Goal: Information Seeking & Learning: Learn about a topic

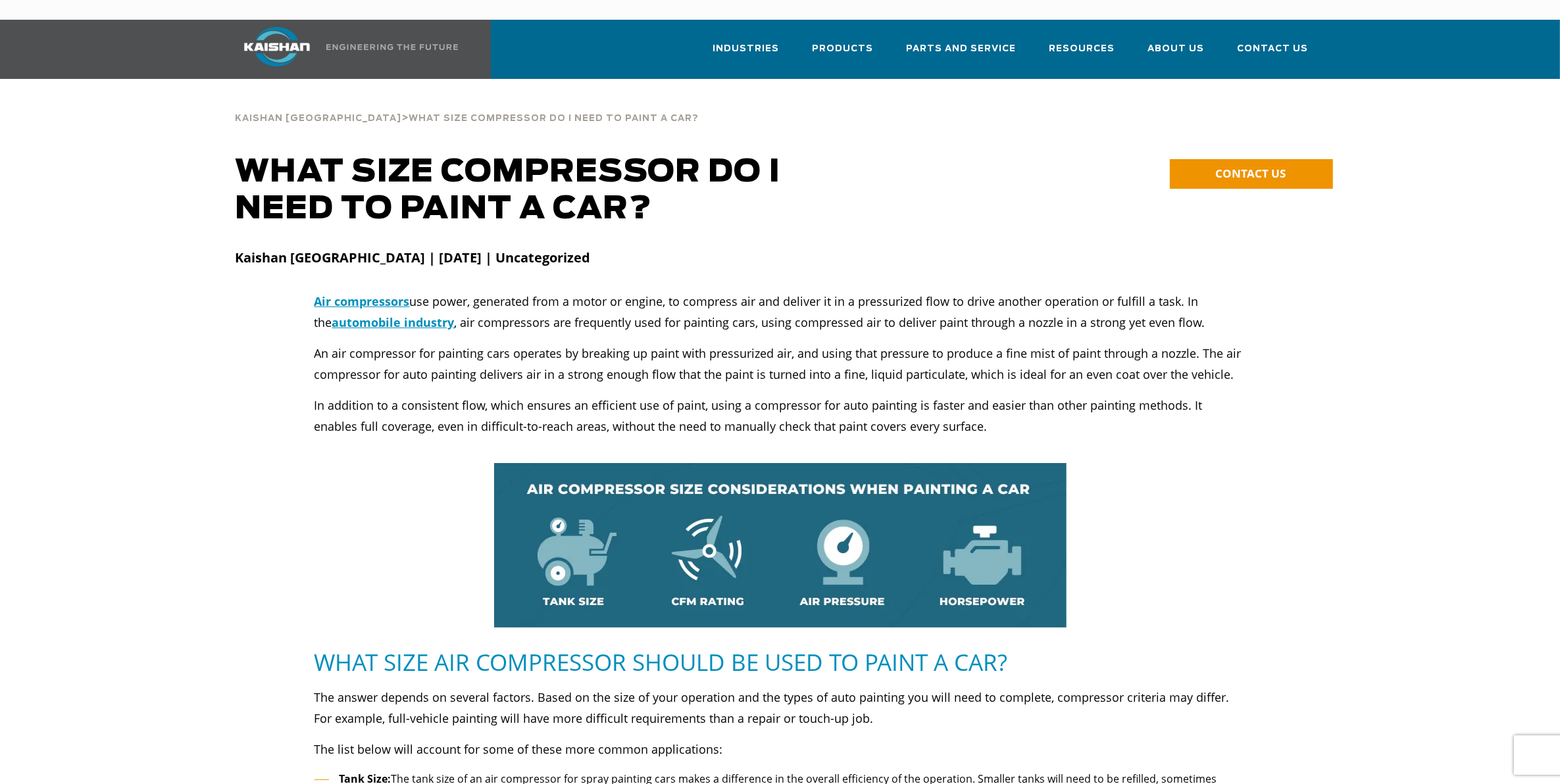
click at [443, 249] on strong "Kaishan USA | January 03, 2024 | Uncategorized" at bounding box center [413, 258] width 355 height 18
drag, startPoint x: 429, startPoint y: 281, endPoint x: 720, endPoint y: 289, distance: 291.1
click at [720, 291] on p "Air compressors use power, generated from a motor or engine, to compress air an…" at bounding box center [780, 312] width 932 height 42
click at [719, 291] on p "Air compressors use power, generated from a motor or engine, to compress air an…" at bounding box center [780, 312] width 932 height 42
click at [639, 294] on p "Air compressors use power, generated from a motor or engine, to compress air an…" at bounding box center [780, 312] width 932 height 42
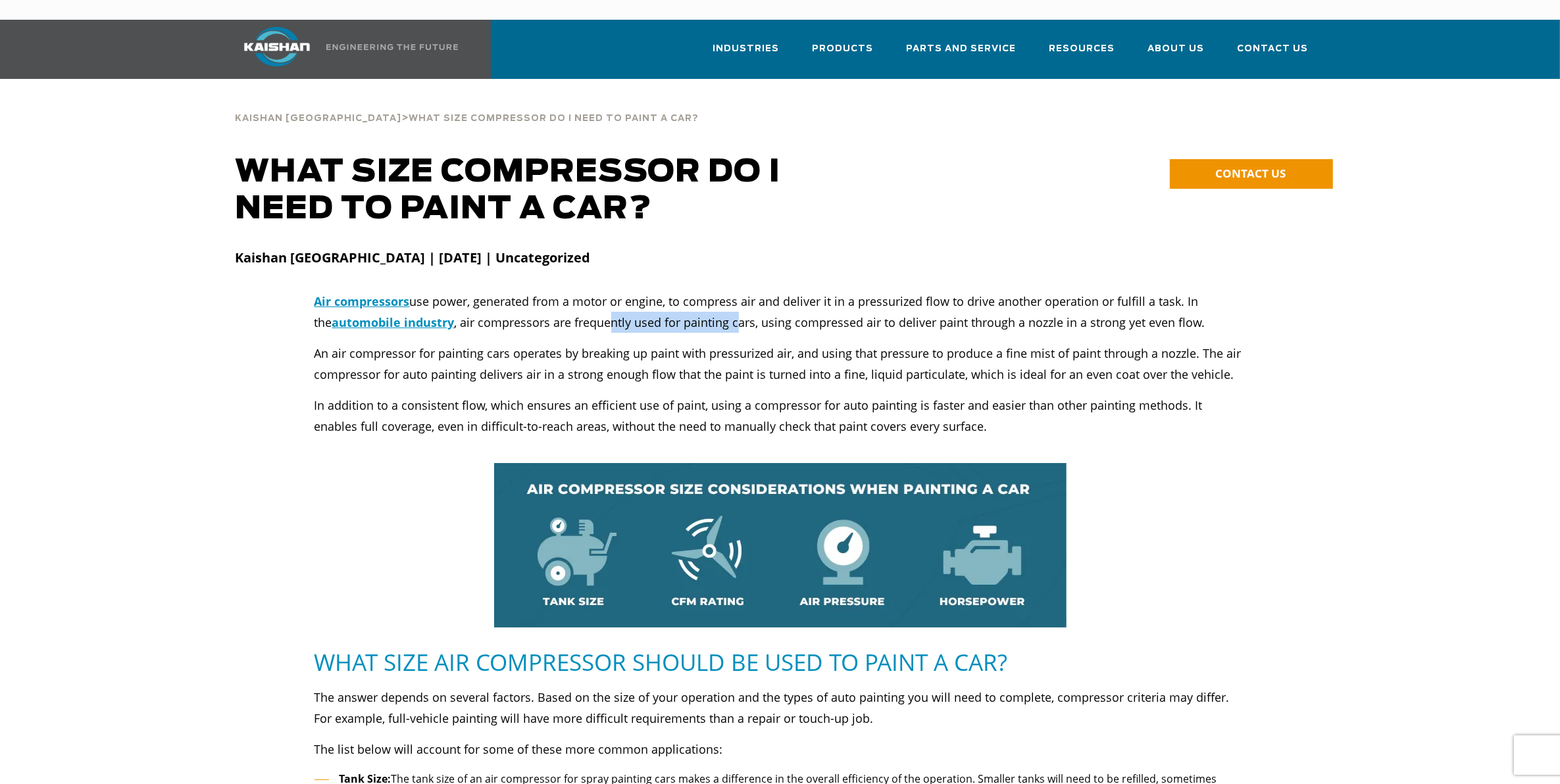
drag, startPoint x: 592, startPoint y: 295, endPoint x: 720, endPoint y: 309, distance: 128.8
click at [720, 309] on p "Air compressors use power, generated from a motor or engine, to compress air an…" at bounding box center [780, 312] width 932 height 42
drag, startPoint x: 720, startPoint y: 309, endPoint x: 576, endPoint y: 321, distance: 144.5
click at [576, 343] on p "An air compressor for painting cars operates by breaking up paint with pressuri…" at bounding box center [780, 363] width 932 height 42
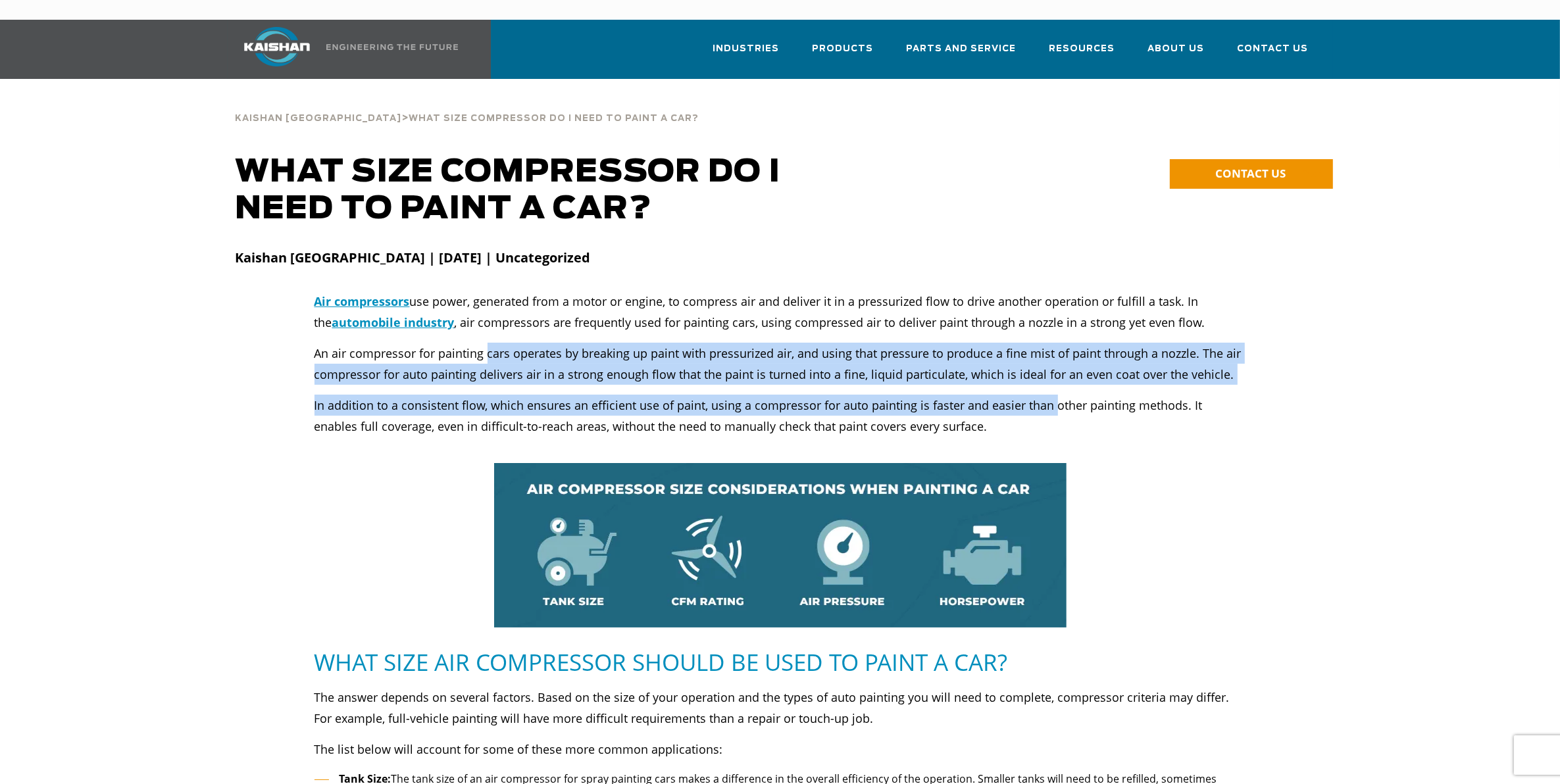
drag, startPoint x: 486, startPoint y: 323, endPoint x: 1049, endPoint y: 388, distance: 566.7
click at [1049, 388] on div "Air compressors use power, generated from a motor or engine, to compress air an…" at bounding box center [780, 363] width 932 height 146
drag, startPoint x: 1049, startPoint y: 388, endPoint x: 874, endPoint y: 364, distance: 176.6
click at [874, 364] on div "Air compressors use power, generated from a motor or engine, to compress air an…" at bounding box center [780, 363] width 932 height 146
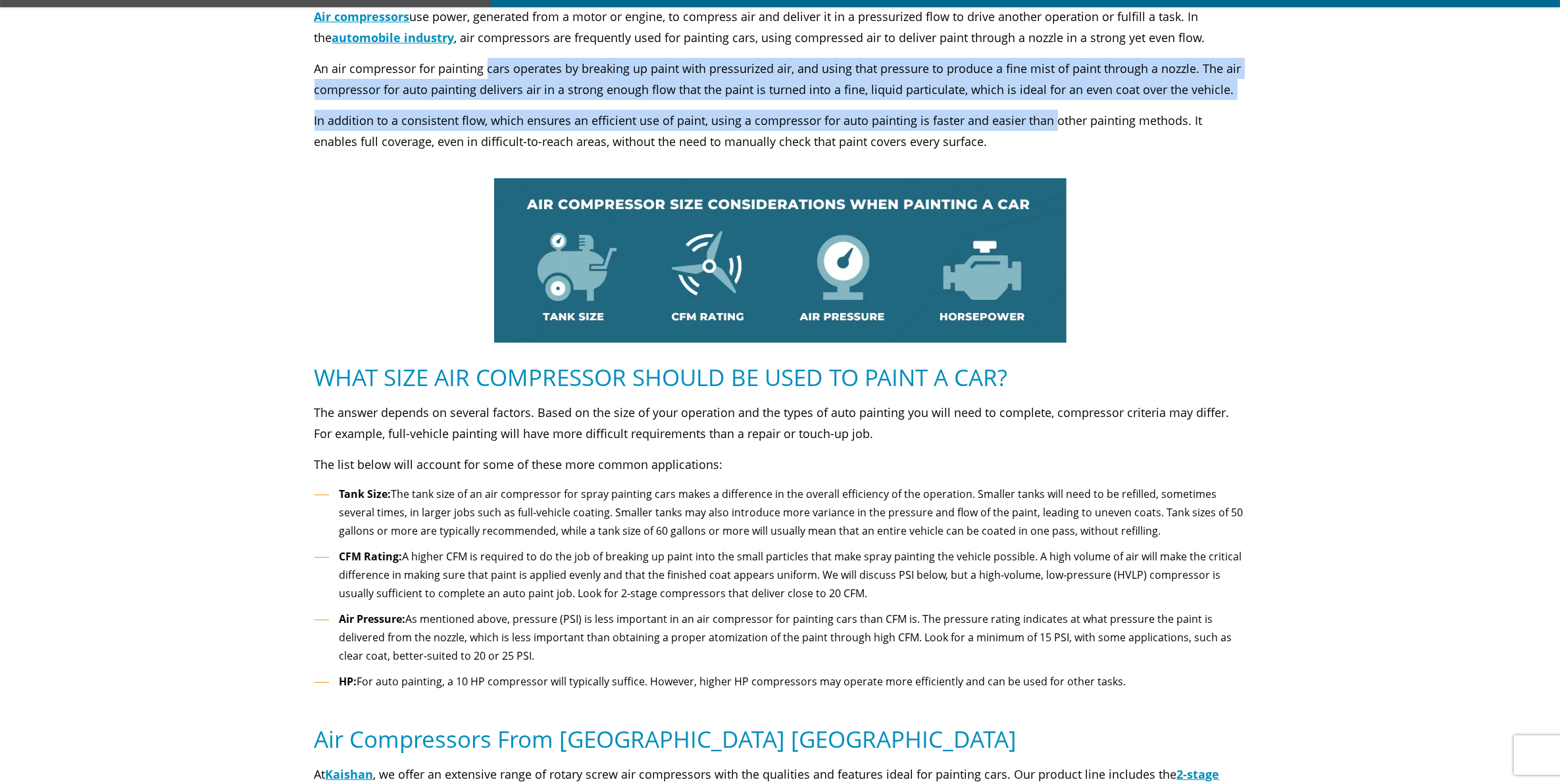
scroll to position [329, 0]
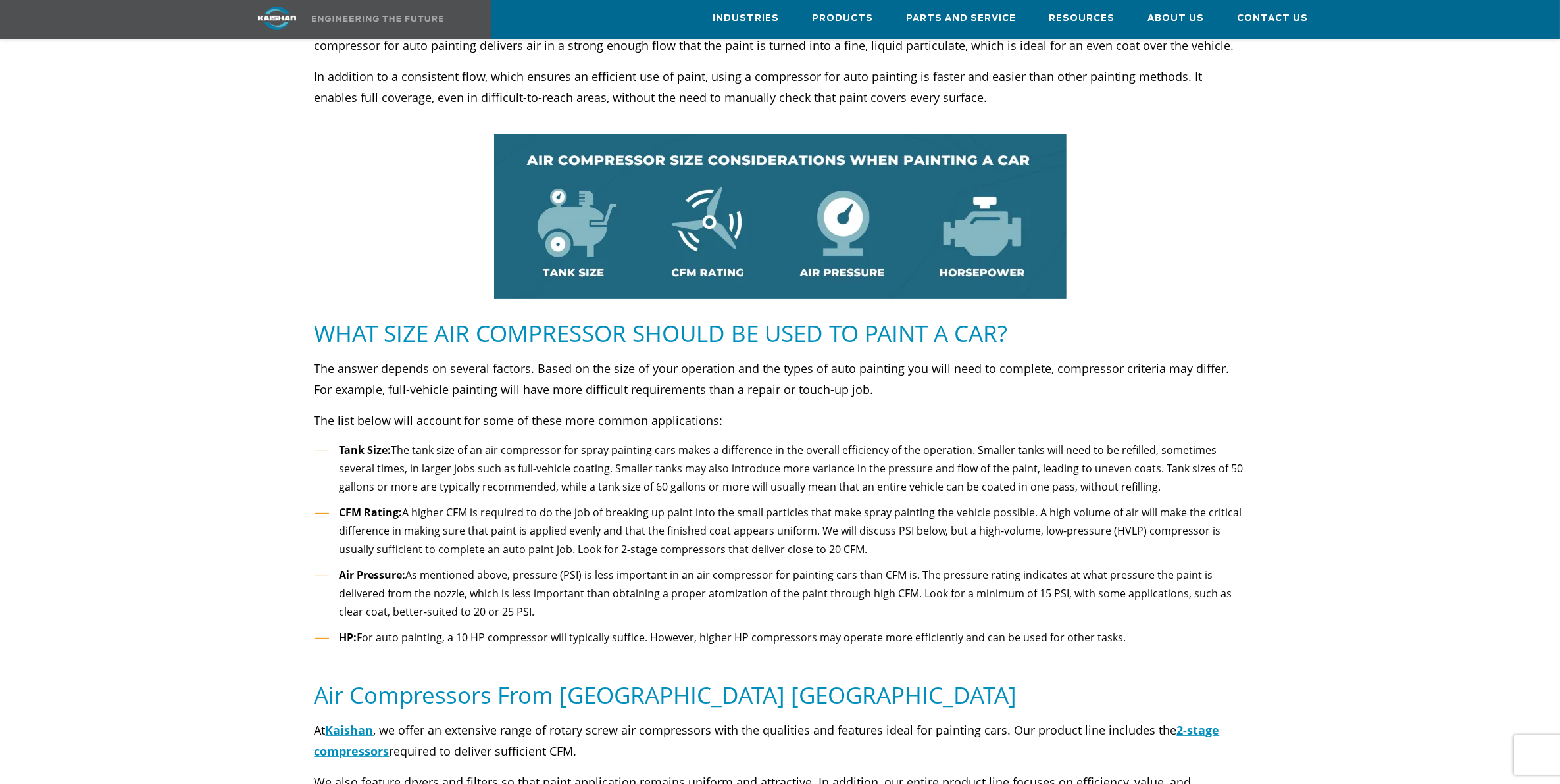
click at [741, 374] on p "The answer depends on several factors. Based on the size of your operation and …" at bounding box center [780, 379] width 932 height 42
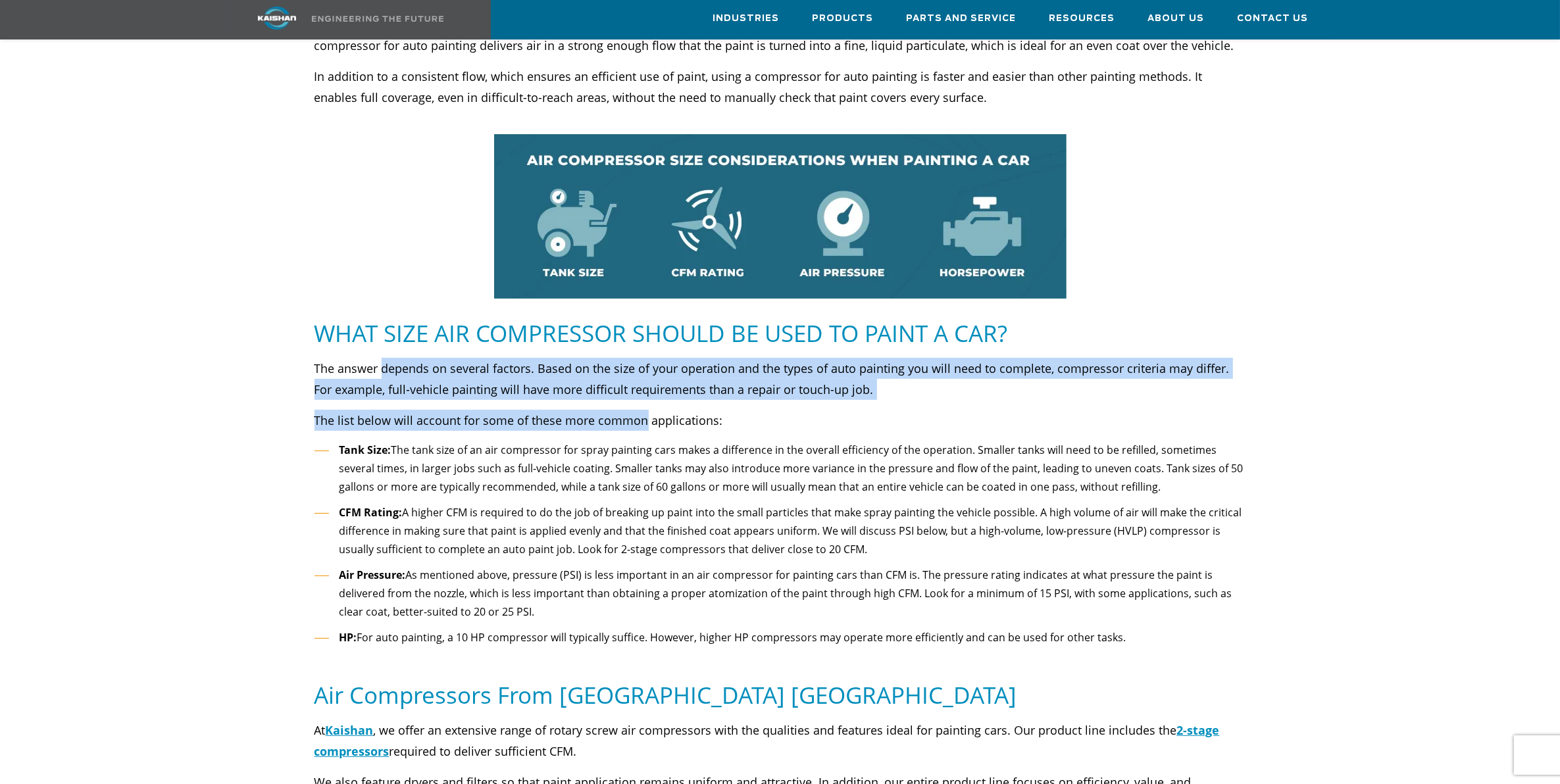
drag, startPoint x: 384, startPoint y: 345, endPoint x: 643, endPoint y: 380, distance: 261.4
click at [643, 380] on div "The answer depends on several factors. Based on the size of your operation and …" at bounding box center [780, 506] width 932 height 296
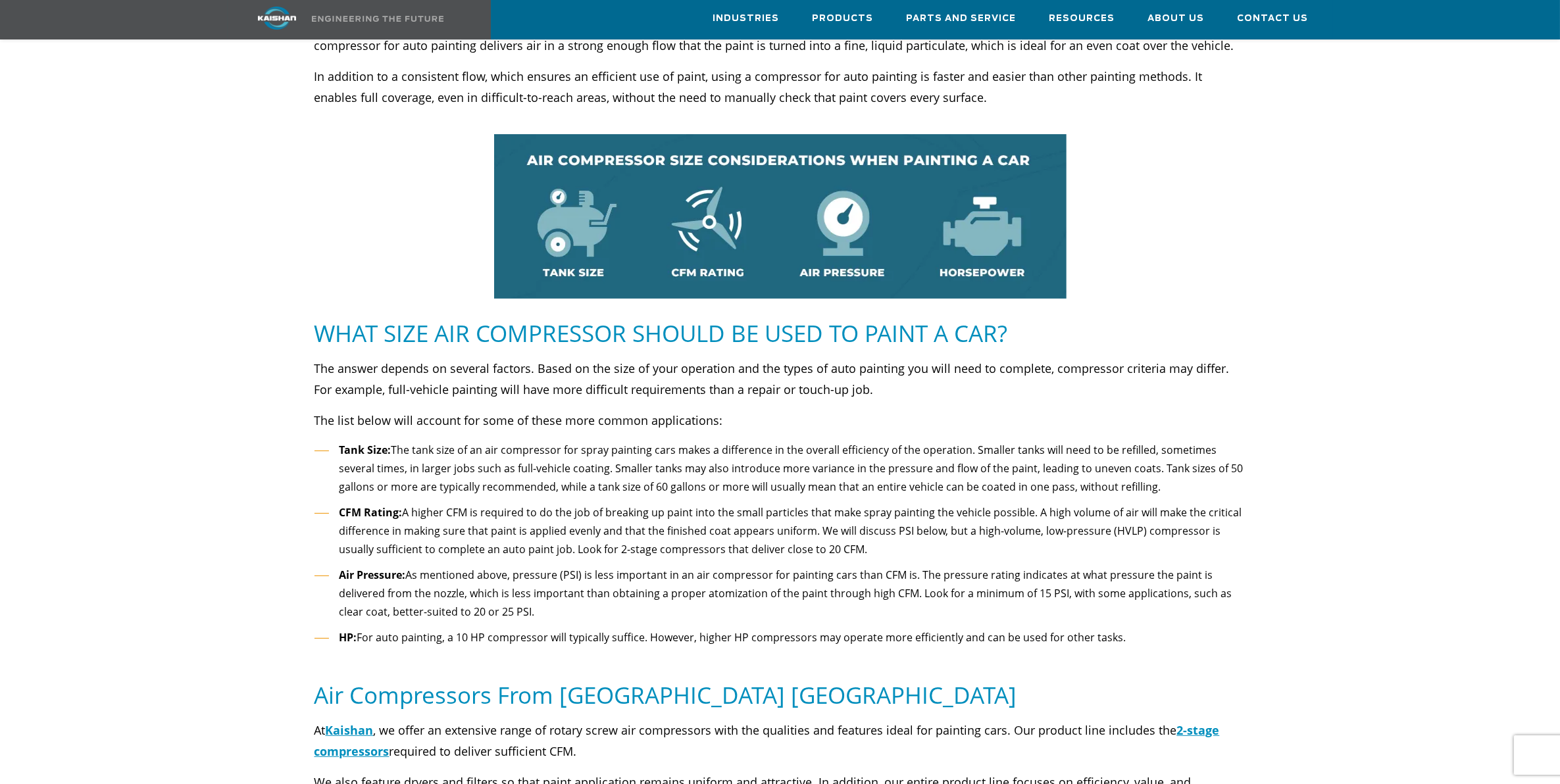
drag, startPoint x: 643, startPoint y: 380, endPoint x: 557, endPoint y: 412, distance: 91.8
click at [557, 412] on div "The answer depends on several factors. Based on the size of your operation and …" at bounding box center [780, 506] width 932 height 296
drag, startPoint x: 424, startPoint y: 425, endPoint x: 785, endPoint y: 425, distance: 361.0
click at [785, 441] on li "Tank Size: The tank size of an air compressor for spray painting cars makes a d…" at bounding box center [780, 468] width 932 height 56
drag, startPoint x: 785, startPoint y: 425, endPoint x: 727, endPoint y: 444, distance: 61.0
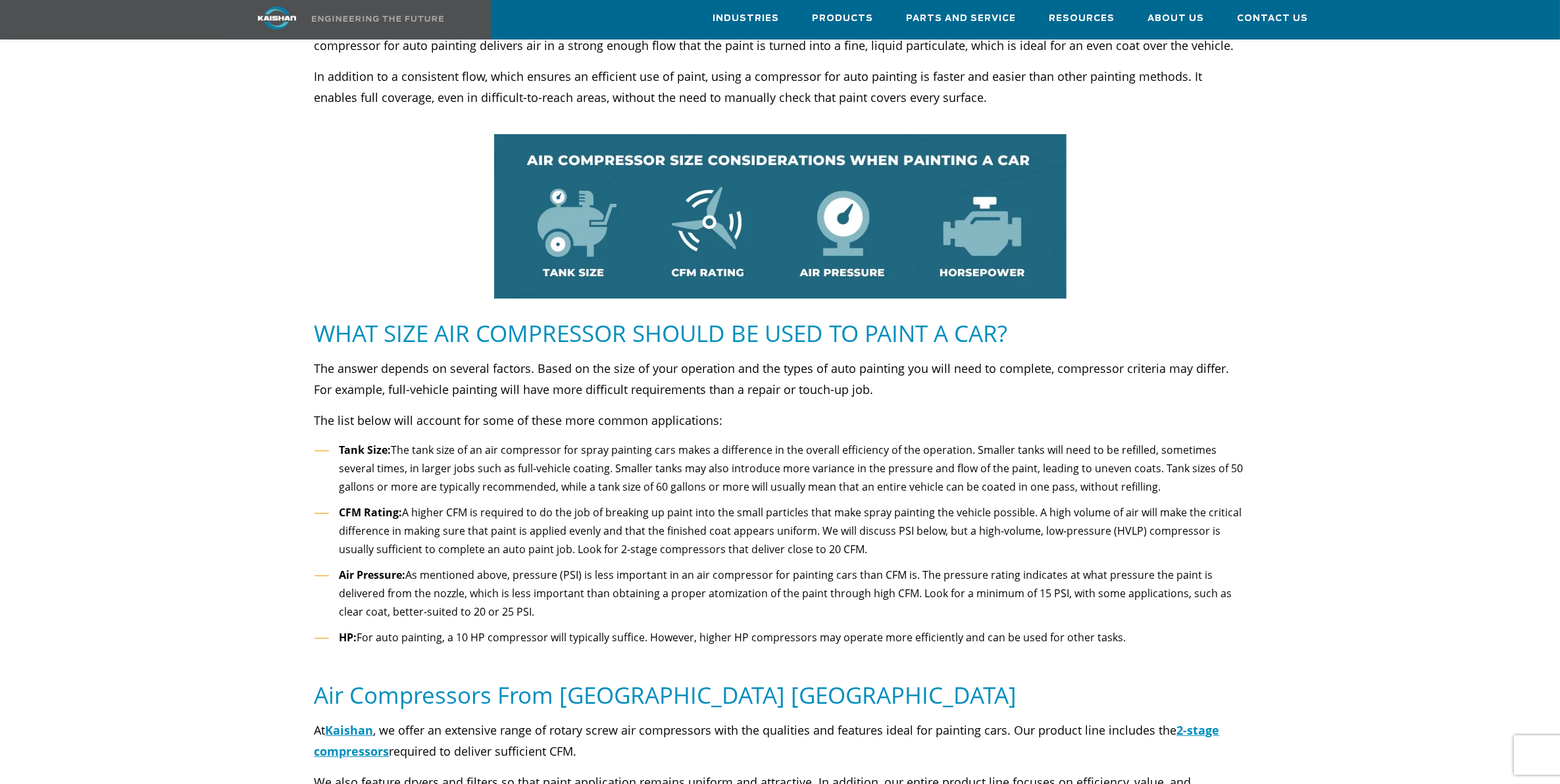
click at [727, 444] on li "Tank Size: The tank size of an air compressor for spray painting cars makes a d…" at bounding box center [780, 468] width 932 height 56
drag, startPoint x: 717, startPoint y: 446, endPoint x: 1156, endPoint y: 455, distance: 439.1
click at [1156, 455] on li "Tank Size: The tank size of an air compressor for spray painting cars makes a d…" at bounding box center [780, 468] width 932 height 56
click at [436, 458] on li "Tank Size: The tank size of an air compressor for spray painting cars makes a d…" at bounding box center [780, 468] width 932 height 56
drag, startPoint x: 817, startPoint y: 464, endPoint x: 744, endPoint y: 474, distance: 73.7
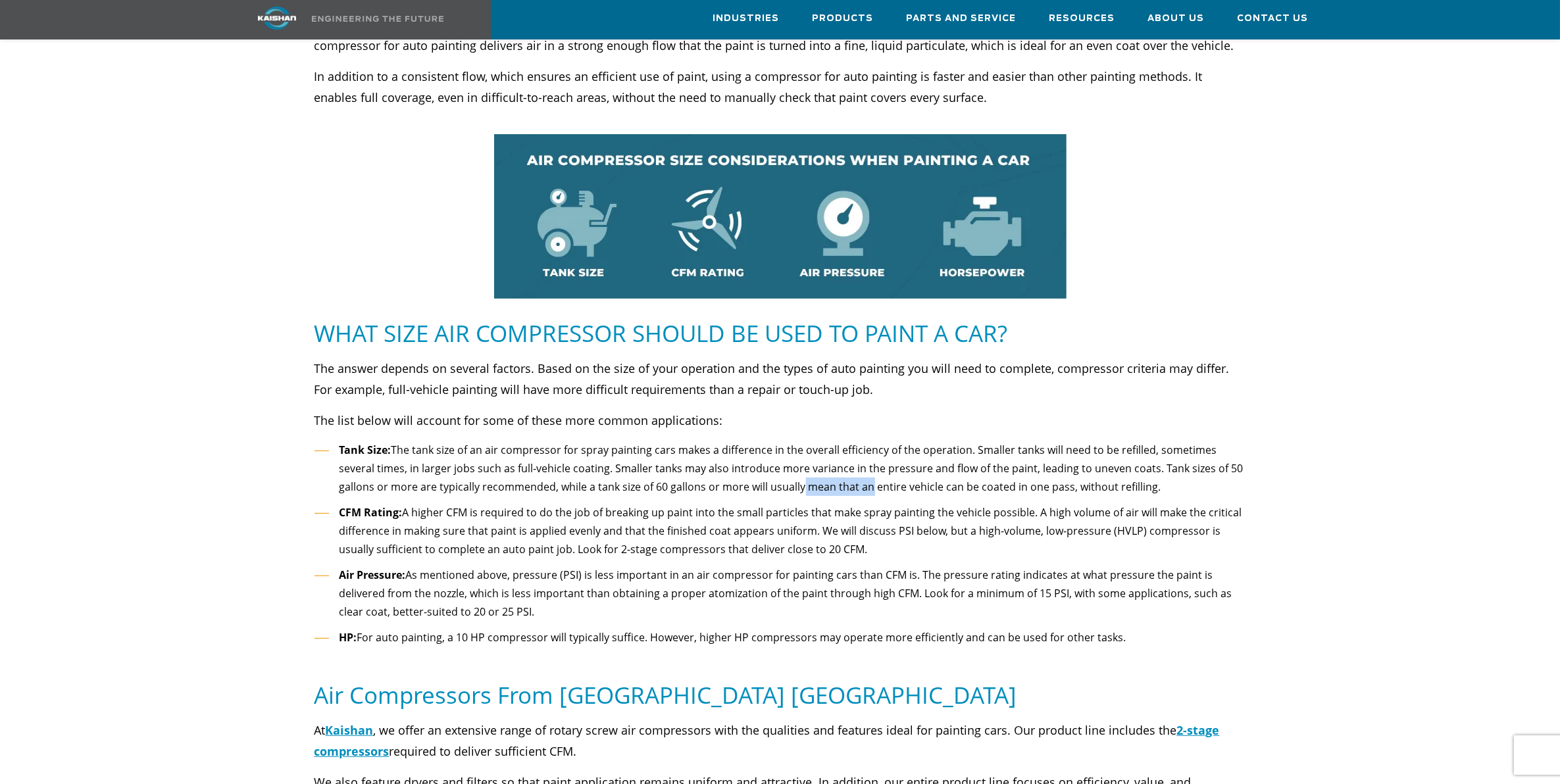
click at [744, 474] on li "Tank Size: The tank size of an air compressor for spray painting cars makes a d…" at bounding box center [780, 468] width 932 height 56
drag, startPoint x: 744, startPoint y: 474, endPoint x: 655, endPoint y: 472, distance: 89.0
click at [655, 472] on li "Tank Size: The tank size of an air compressor for spray painting cars makes a d…" at bounding box center [780, 468] width 932 height 56
drag, startPoint x: 405, startPoint y: 490, endPoint x: 828, endPoint y: 497, distance: 423.1
click at [828, 503] on li "CFM Rating: A higher CFM is required to do the job of breaking up paint into th…" at bounding box center [780, 530] width 932 height 56
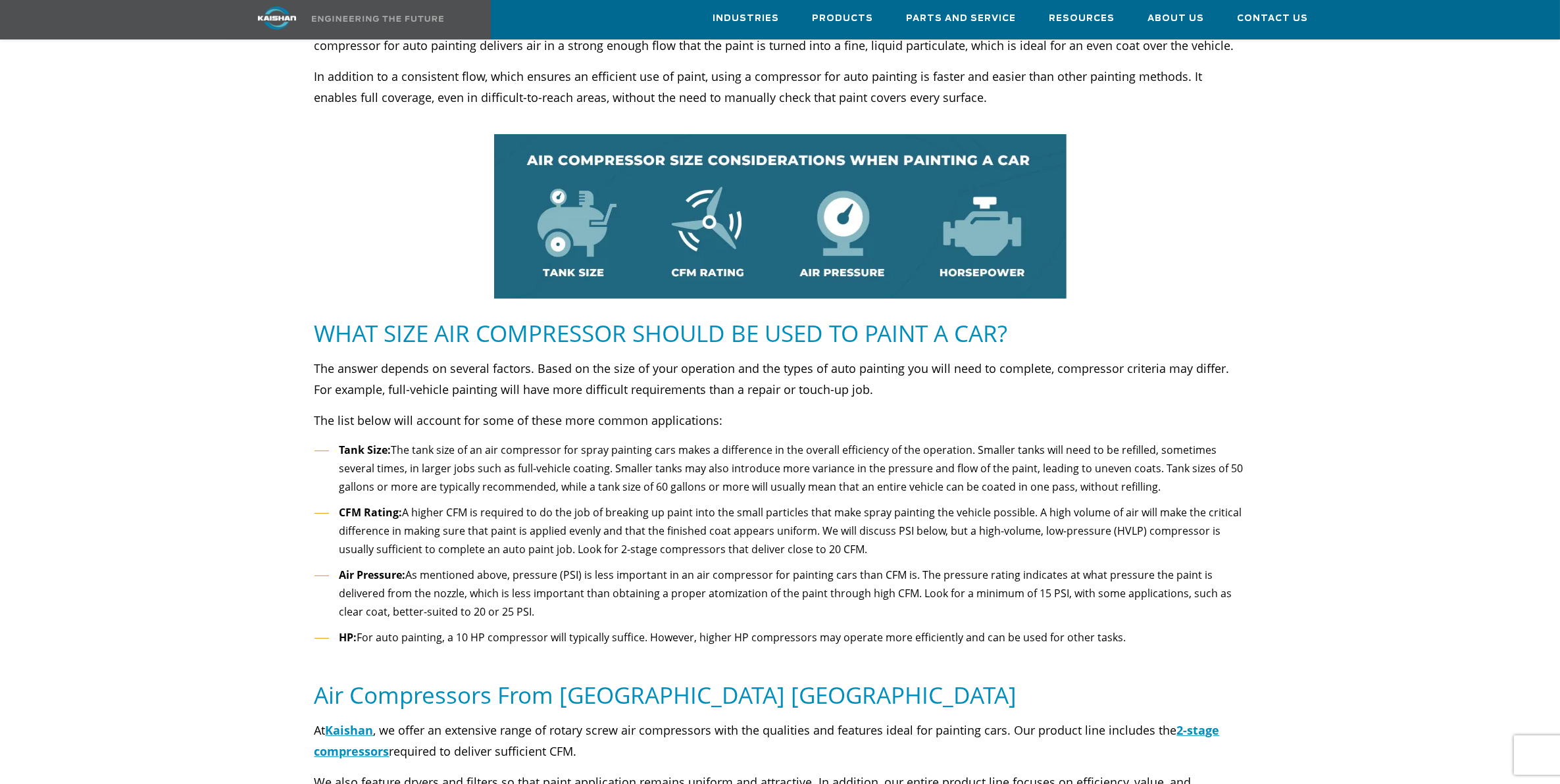
drag, startPoint x: 828, startPoint y: 497, endPoint x: 811, endPoint y: 518, distance: 27.0
click at [811, 518] on li "CFM Rating: A higher CFM is required to do the job of breaking up paint into th…" at bounding box center [780, 530] width 932 height 56
click at [804, 512] on li "CFM Rating: A higher CFM is required to do the job of breaking up paint into th…" at bounding box center [780, 530] width 932 height 56
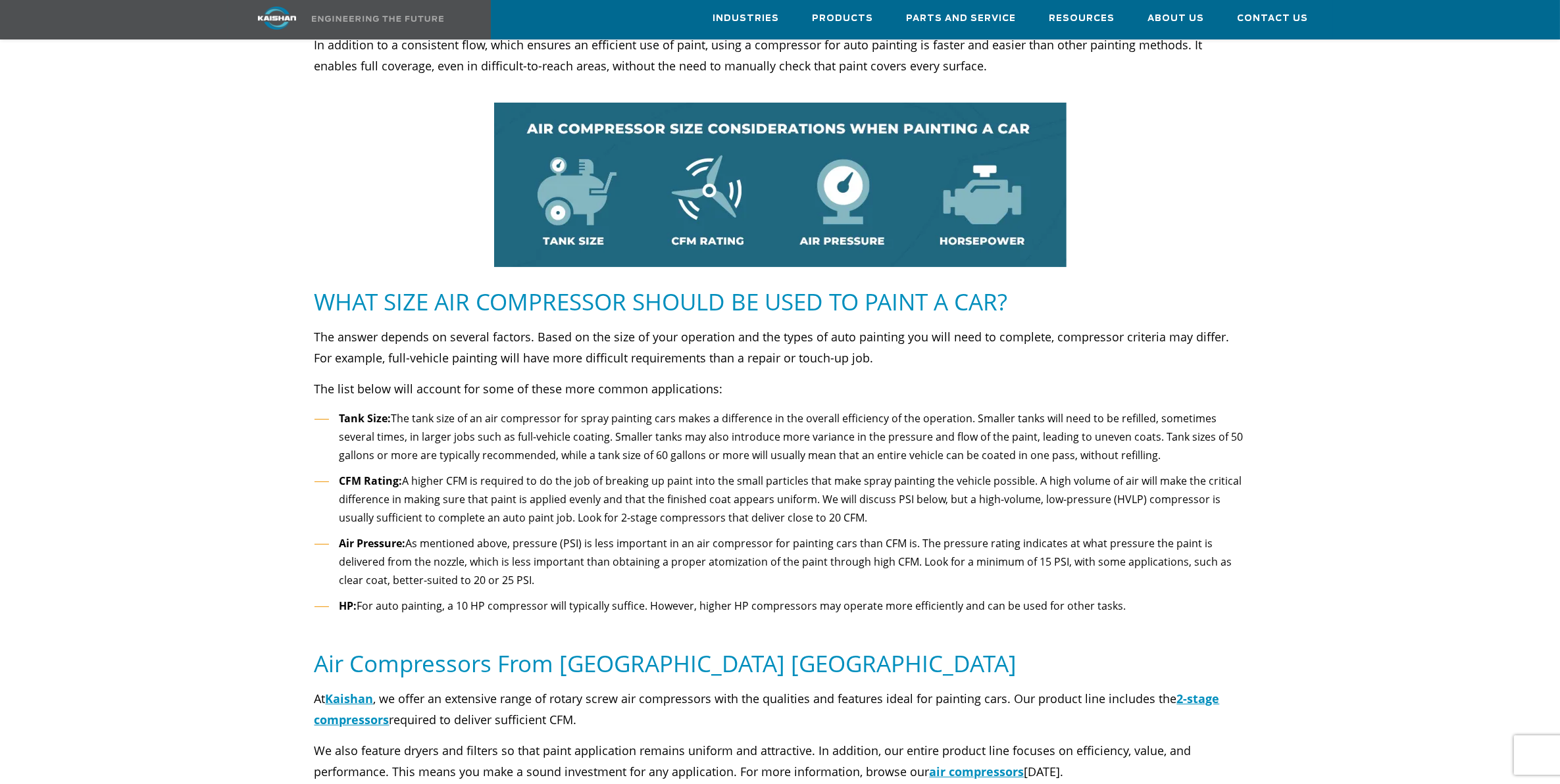
scroll to position [411, 0]
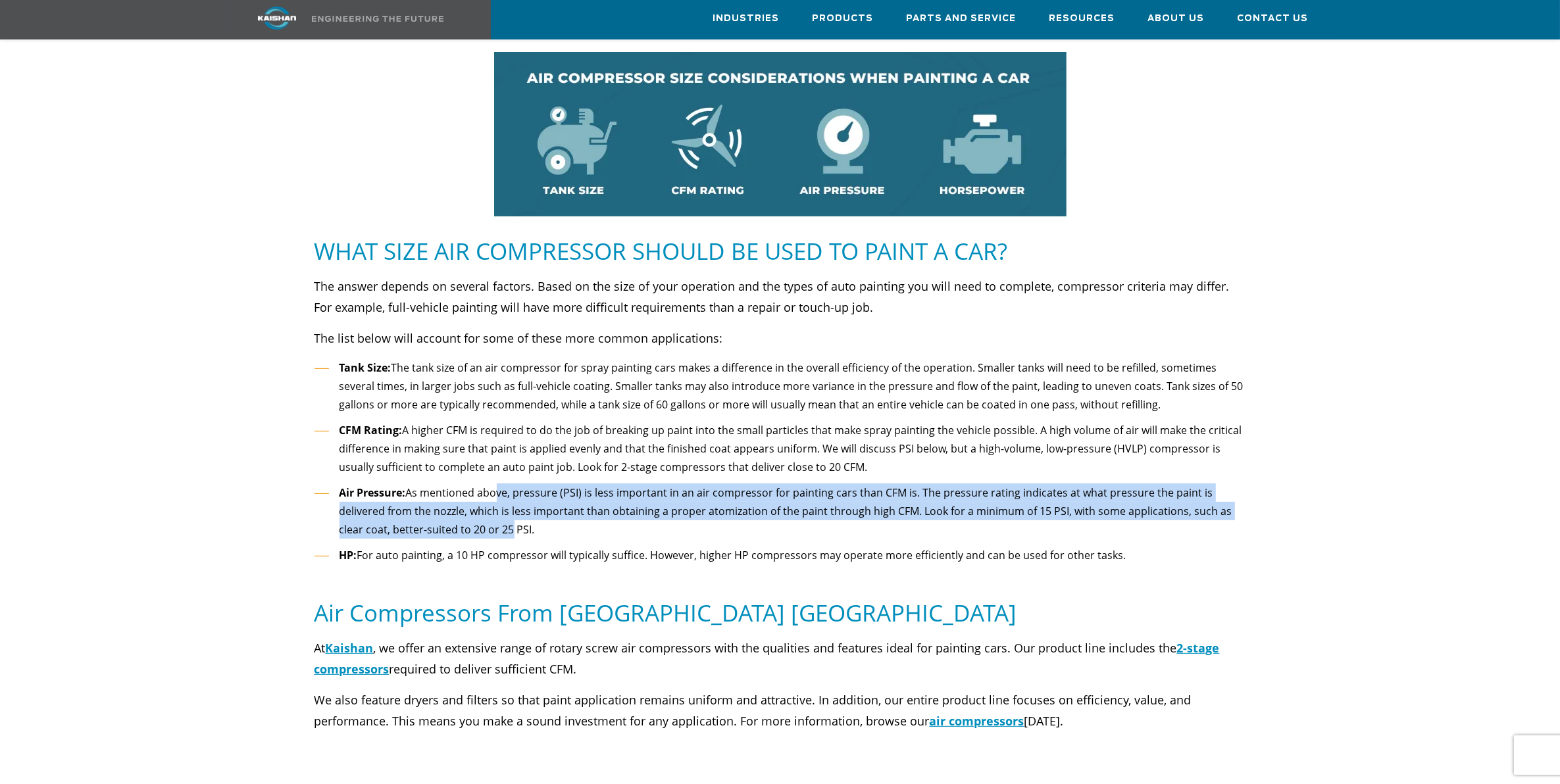
drag, startPoint x: 498, startPoint y: 478, endPoint x: 511, endPoint y: 498, distance: 23.9
click at [511, 498] on li "Air Pressure: As mentioned above, pressure (PSI) is less important in an air co…" at bounding box center [780, 511] width 932 height 56
click at [510, 498] on li "Air Pressure: As mentioned above, pressure (PSI) is less important in an air co…" at bounding box center [780, 511] width 932 height 56
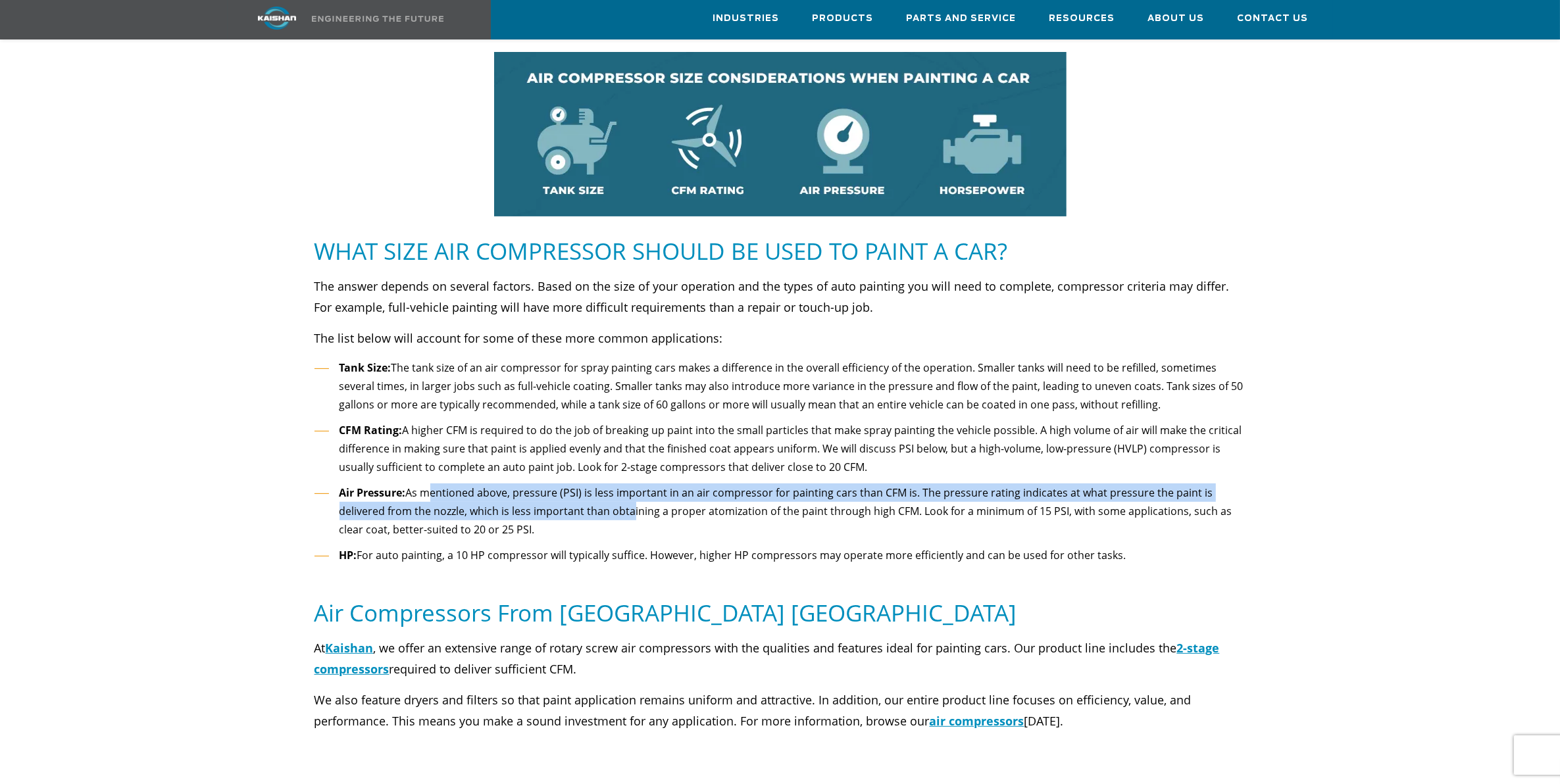
drag, startPoint x: 435, startPoint y: 466, endPoint x: 630, endPoint y: 493, distance: 196.9
click at [630, 493] on li "Air Pressure: As mentioned above, pressure (PSI) is less important in an air co…" at bounding box center [780, 511] width 932 height 56
drag, startPoint x: 630, startPoint y: 493, endPoint x: 597, endPoint y: 488, distance: 33.4
click at [597, 488] on li "Air Pressure: As mentioned above, pressure (PSI) is less important in an air co…" at bounding box center [780, 511] width 932 height 56
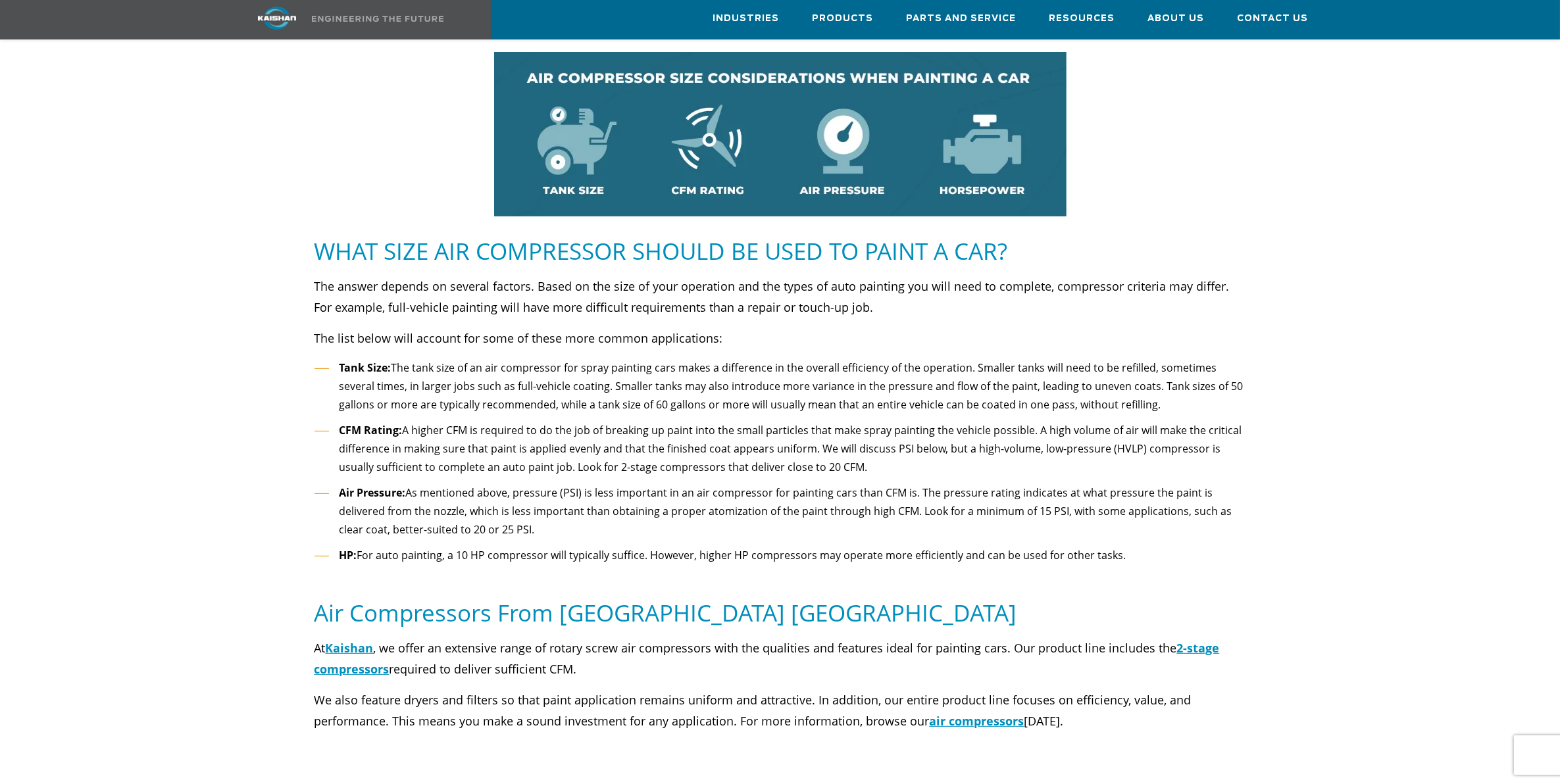
click at [533, 508] on li "Air Pressure: As mentioned above, pressure (PSI) is less important in an air co…" at bounding box center [780, 511] width 932 height 56
click at [1109, 517] on li "Air Pressure: As mentioned above, pressure (PSI) is less important in an air co…" at bounding box center [780, 511] width 932 height 56
click at [1018, 504] on li "Air Pressure: As mentioned above, pressure (PSI) is less important in an air co…" at bounding box center [780, 511] width 932 height 56
click at [780, 421] on li "CFM Rating: A higher CFM is required to do the job of breaking up paint into th…" at bounding box center [780, 448] width 932 height 56
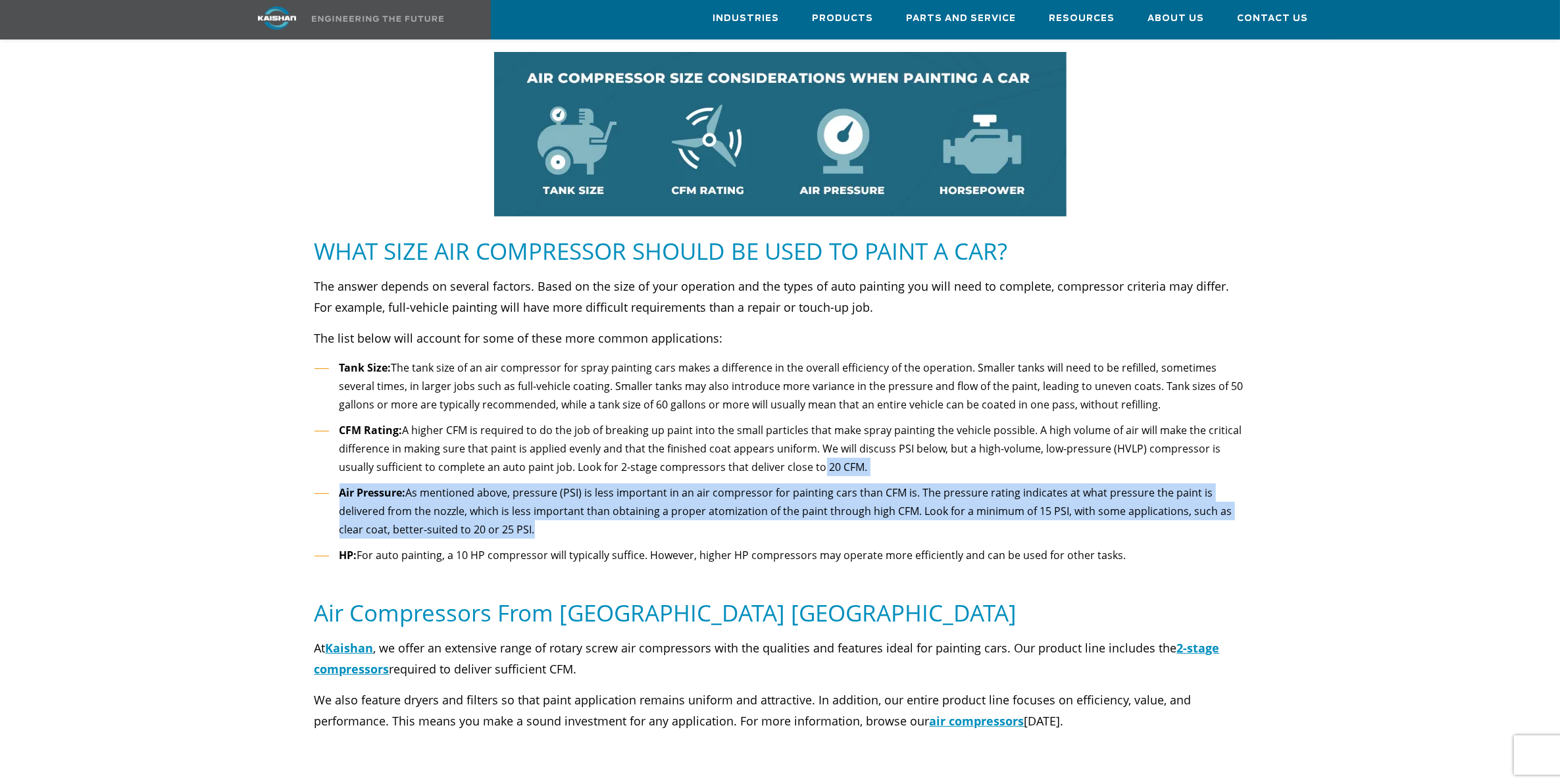
drag, startPoint x: 778, startPoint y: 438, endPoint x: 791, endPoint y: 508, distance: 71.2
click at [791, 508] on ul "Tank Size: The tank size of an air compressor for spray painting cars makes a d…" at bounding box center [780, 461] width 932 height 207
drag, startPoint x: 791, startPoint y: 508, endPoint x: 751, endPoint y: 515, distance: 40.6
click at [751, 515] on li "Air Pressure: As mentioned above, pressure (PSI) is less important in an air co…" at bounding box center [780, 511] width 932 height 56
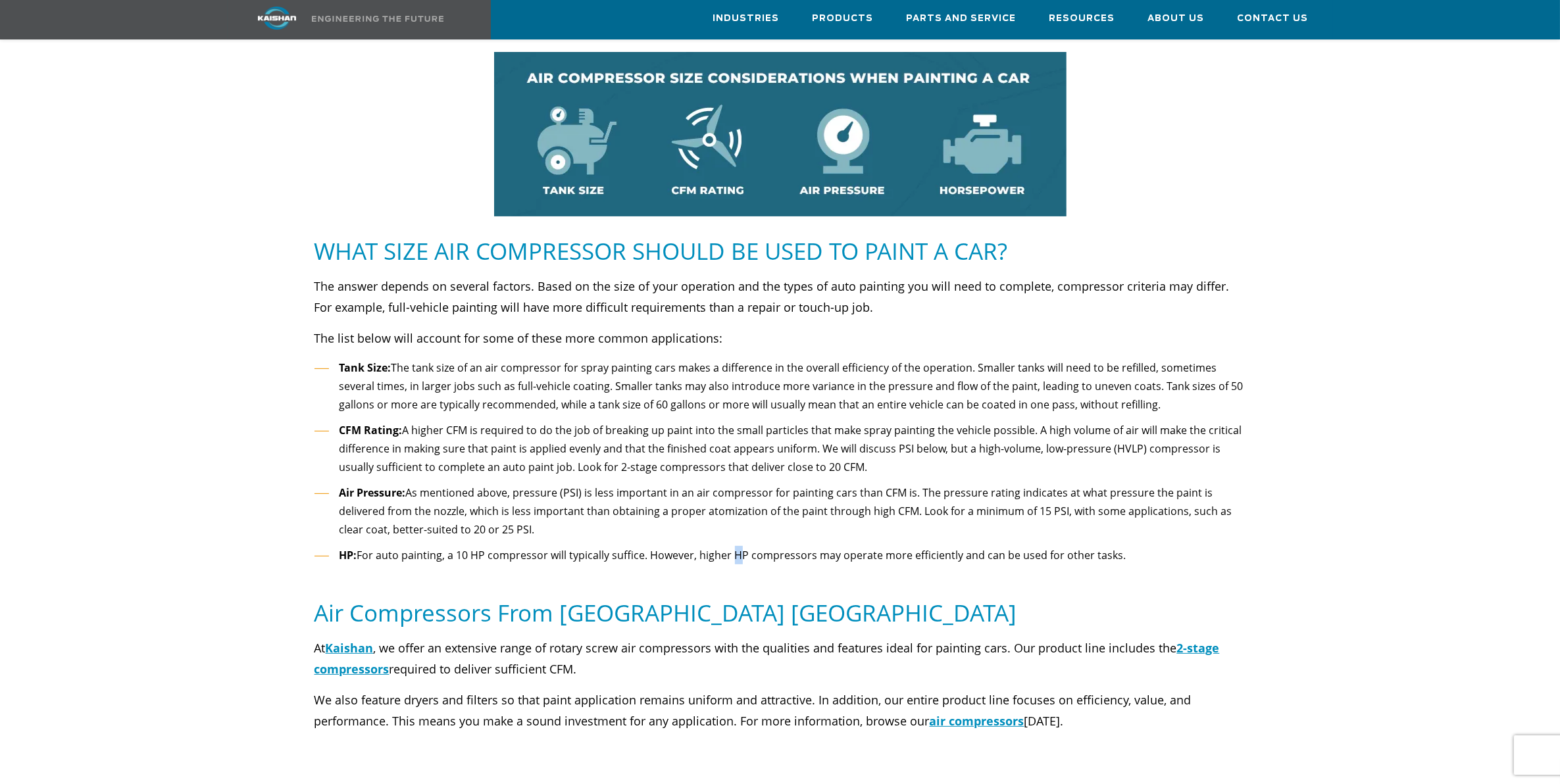
click at [739, 546] on li "HP: For auto painting, a 10 HP compressor will typically suffice. However, high…" at bounding box center [780, 555] width 932 height 19
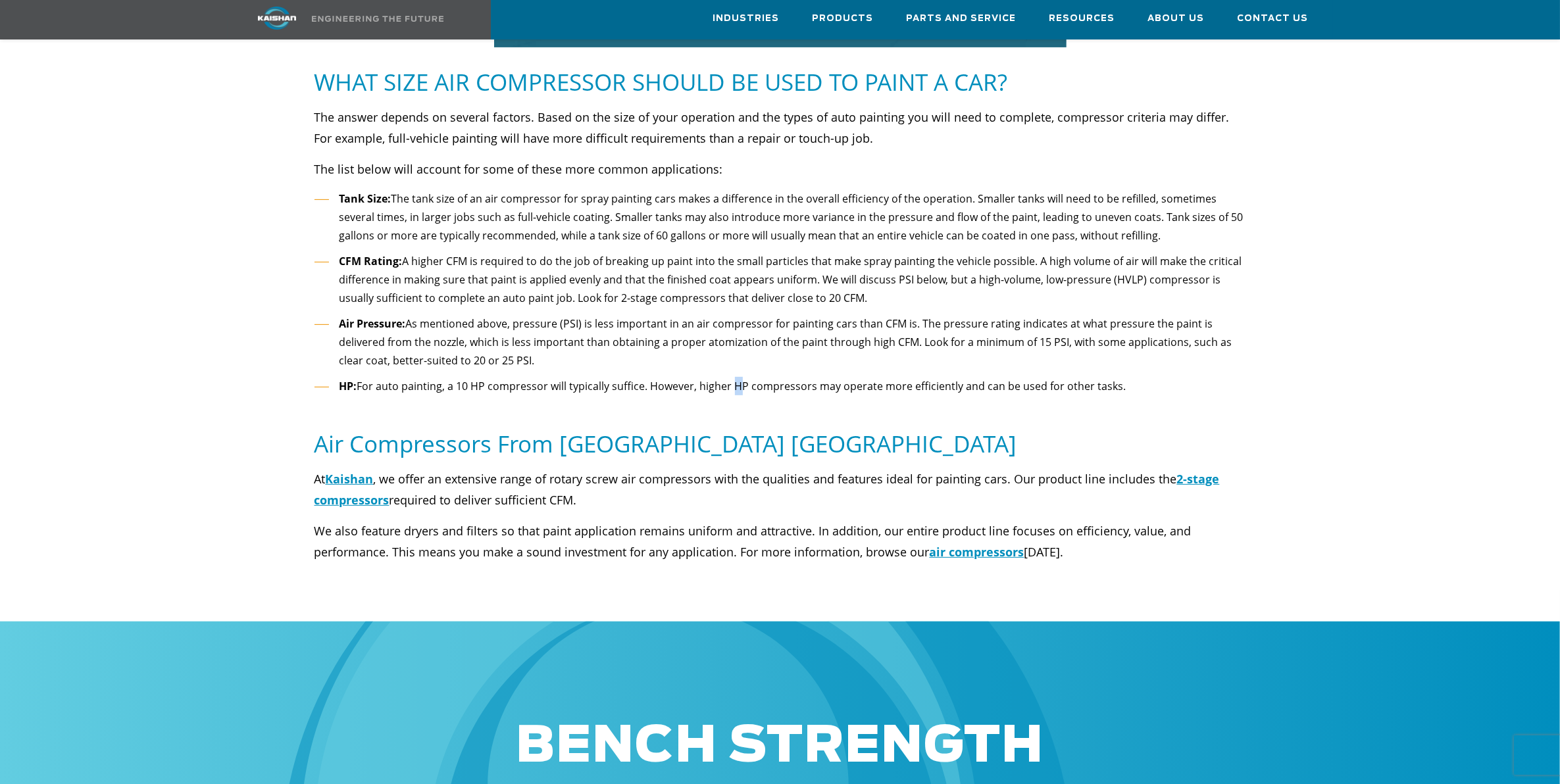
scroll to position [575, 0]
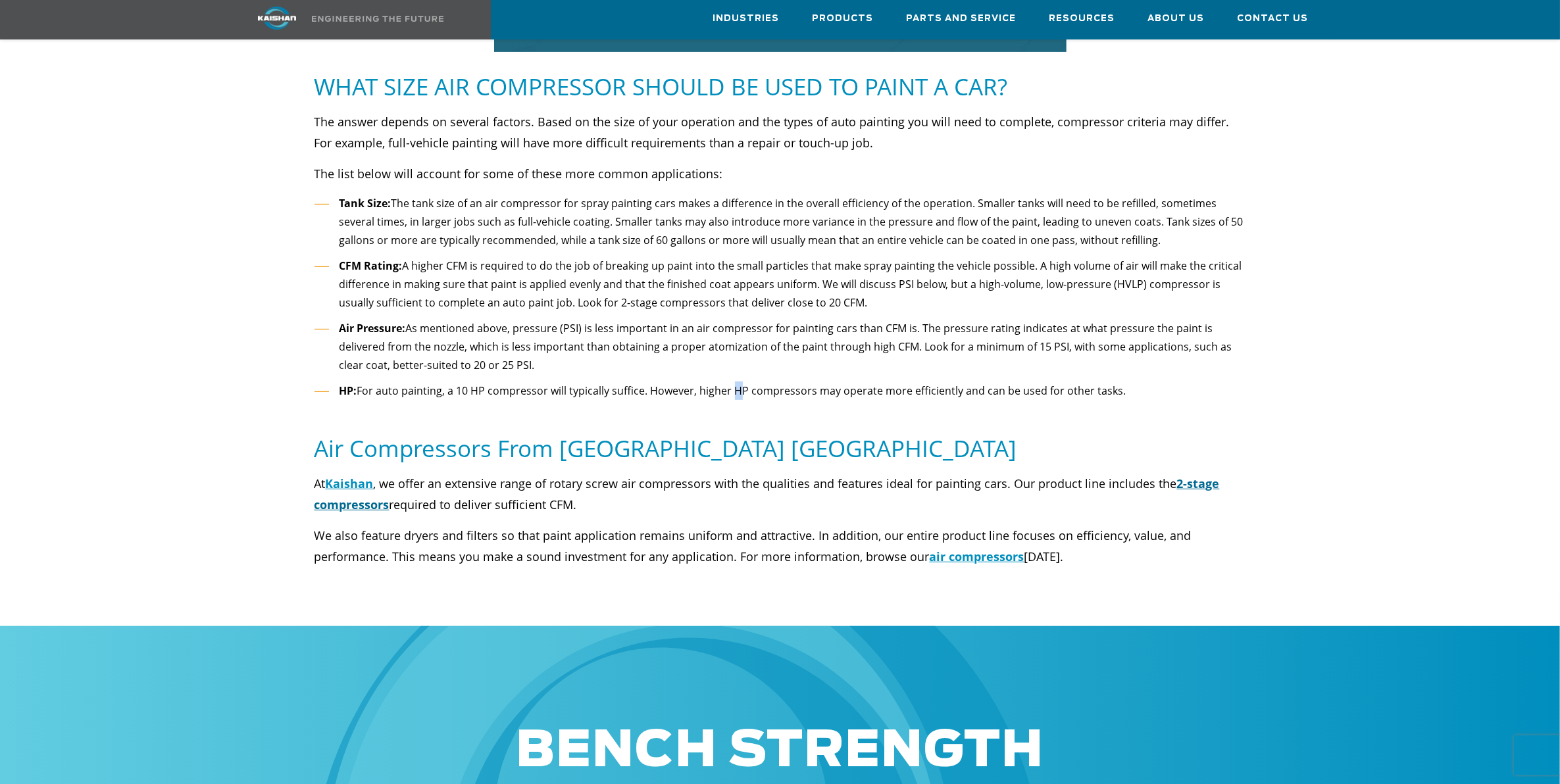
click at [1165, 475] on link "2-stage compressors" at bounding box center [767, 493] width 905 height 37
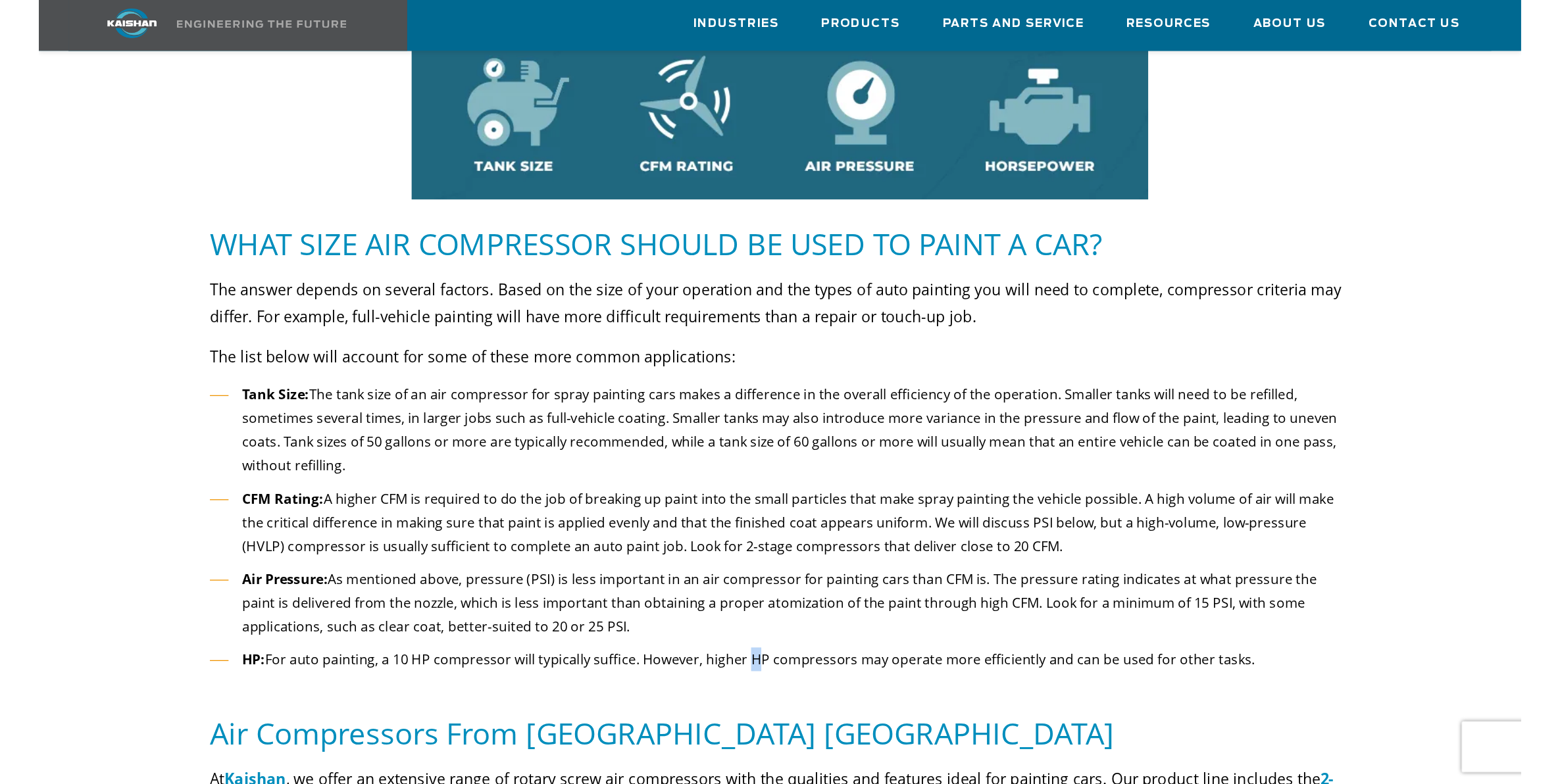
scroll to position [493, 0]
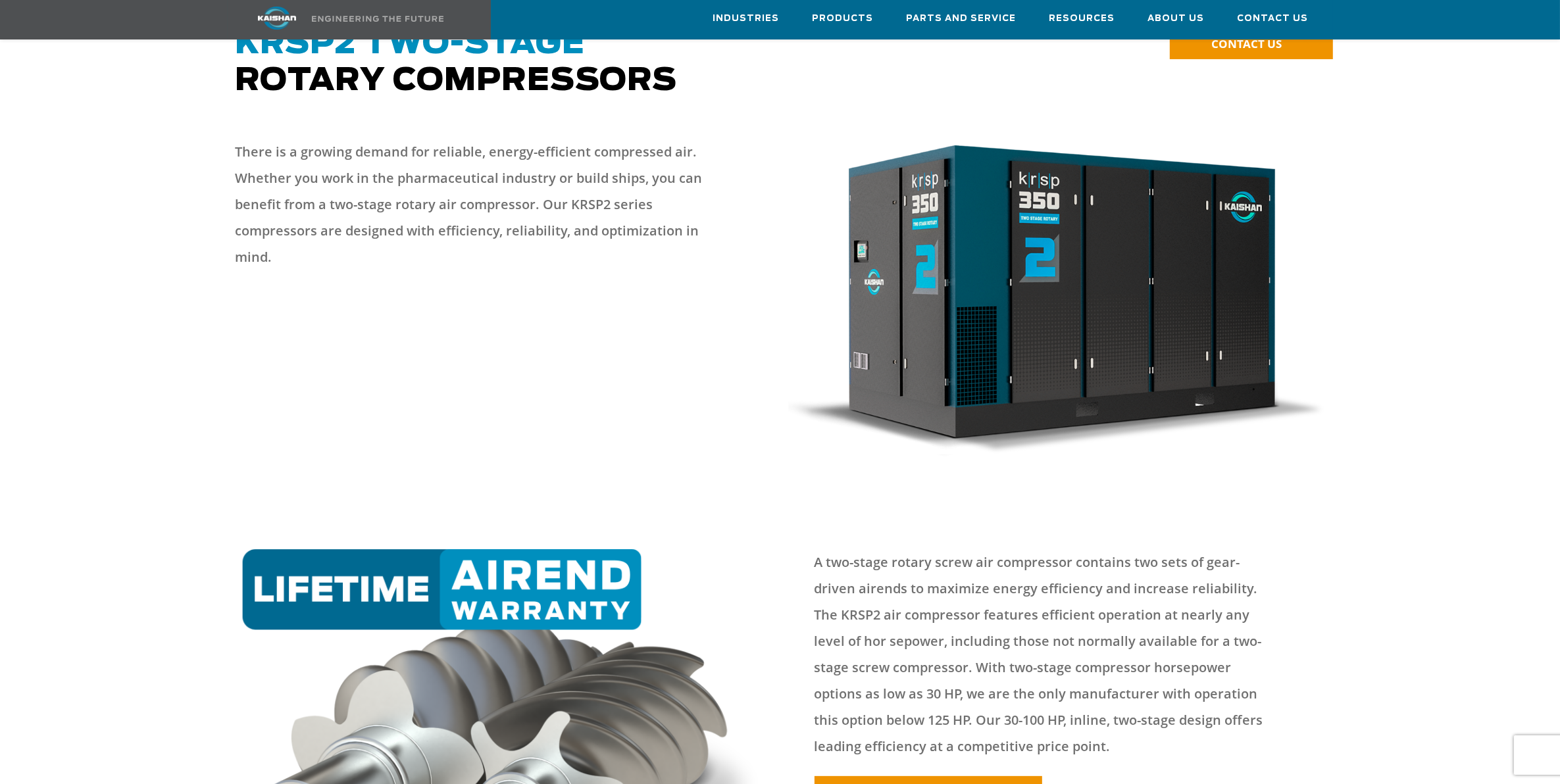
scroll to position [82, 0]
